Goal: Find specific page/section: Find specific page/section

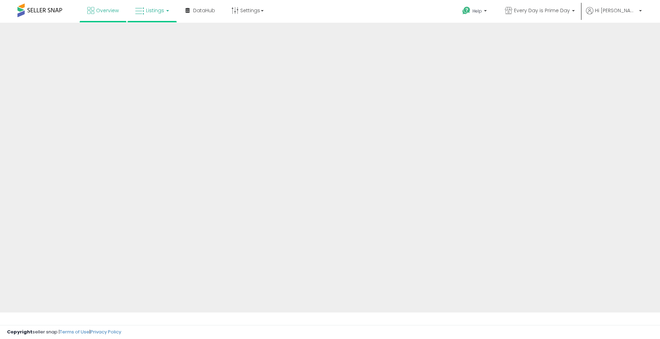
click at [149, 9] on span "Listings" at bounding box center [155, 10] width 18 height 7
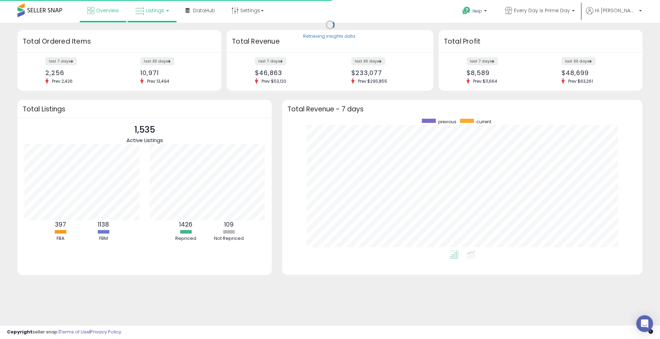
scroll to position [132, 346]
click at [156, 13] on span "Listings" at bounding box center [155, 10] width 18 height 7
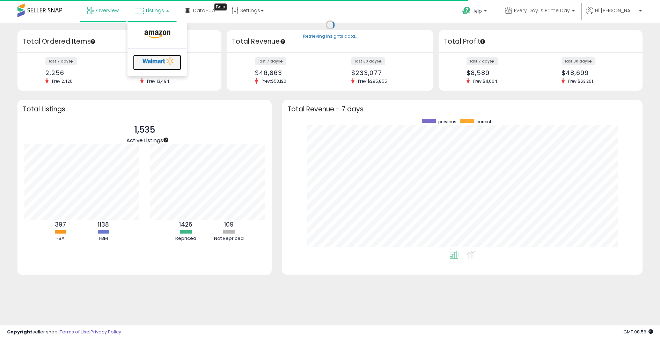
click at [159, 61] on icon at bounding box center [158, 61] width 37 height 10
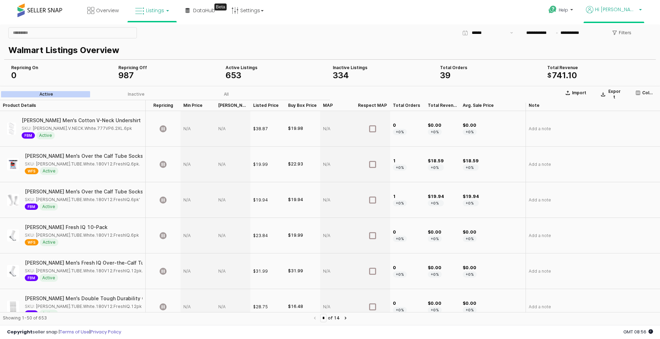
click at [634, 10] on span "Hi [PERSON_NAME]" at bounding box center [616, 9] width 42 height 7
click at [613, 37] on link "Account" at bounding box center [613, 36] width 19 height 7
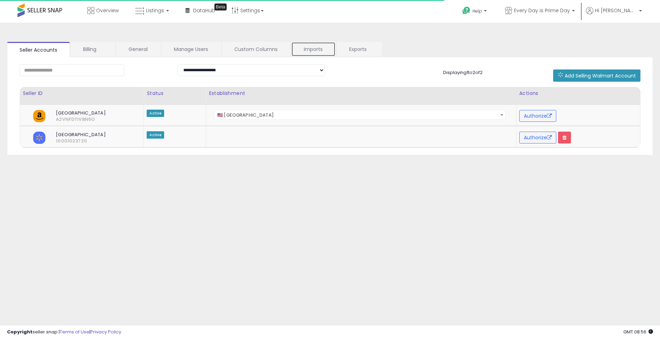
click at [316, 51] on link "Imports" at bounding box center [313, 49] width 44 height 15
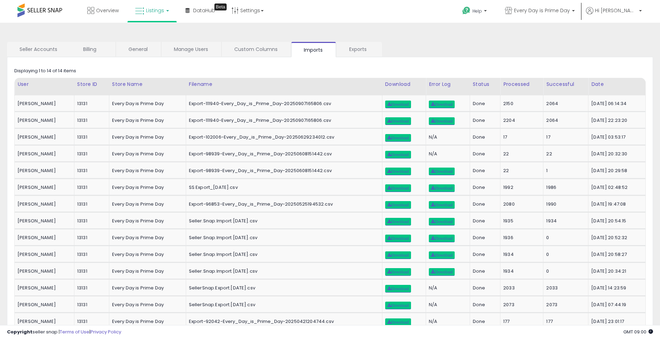
click at [148, 10] on span "Listings" at bounding box center [155, 10] width 18 height 7
click at [151, 59] on icon at bounding box center [158, 61] width 37 height 10
